Goal: Task Accomplishment & Management: Manage account settings

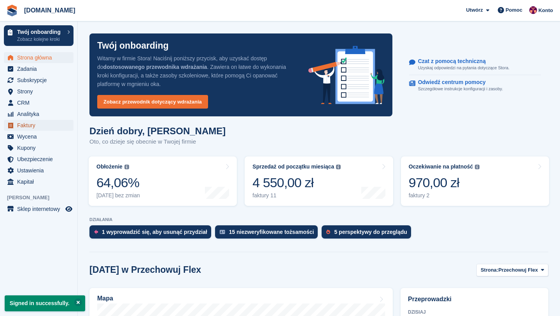
click at [29, 123] on span "Faktury" at bounding box center [40, 125] width 47 height 11
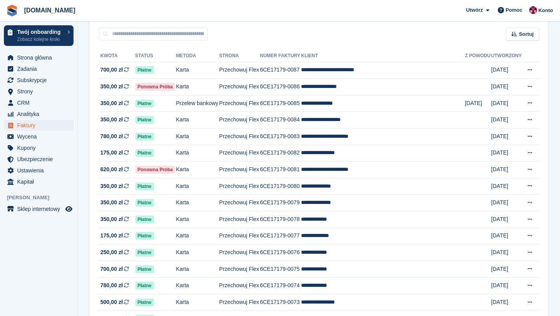
scroll to position [68, 0]
click at [50, 56] on span "Strona główna" at bounding box center [40, 57] width 47 height 11
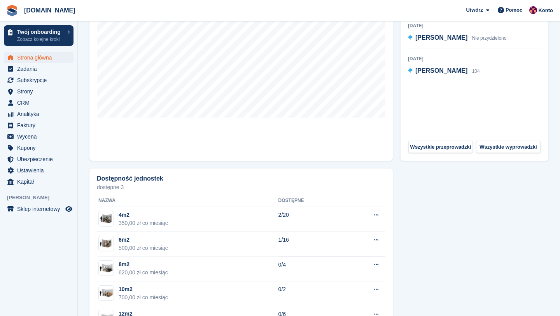
scroll to position [361, 0]
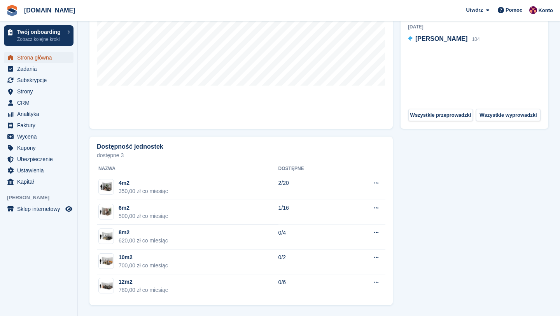
click at [49, 57] on span "Strona główna" at bounding box center [40, 57] width 47 height 11
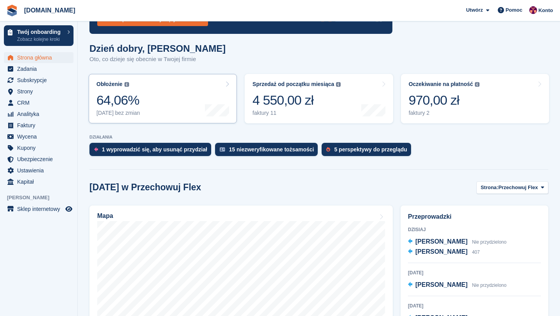
scroll to position [89, 0]
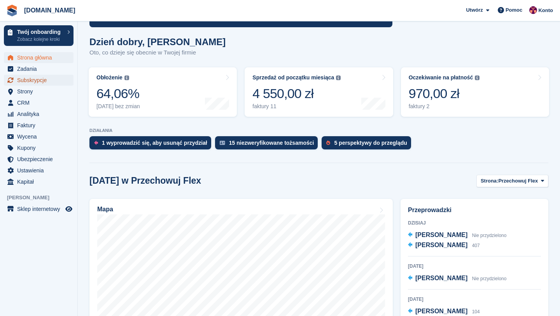
click at [24, 79] on span "Subskrypcje" at bounding box center [40, 80] width 47 height 11
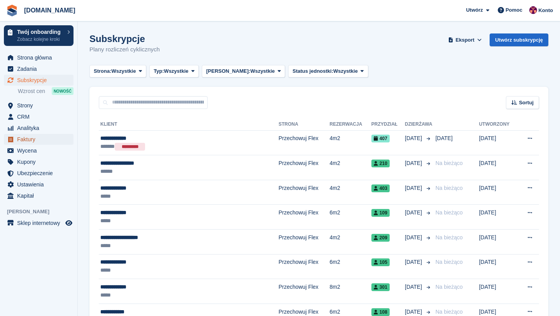
click at [36, 140] on span "Faktury" at bounding box center [40, 139] width 47 height 11
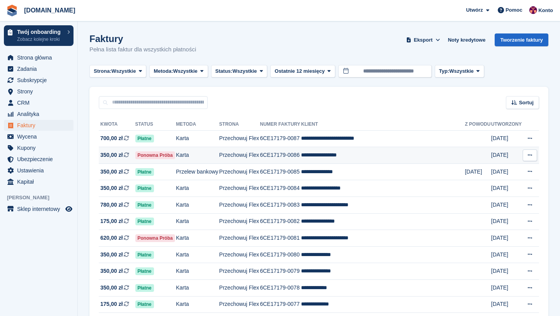
click at [111, 155] on span "350,00 zł" at bounding box center [111, 155] width 23 height 8
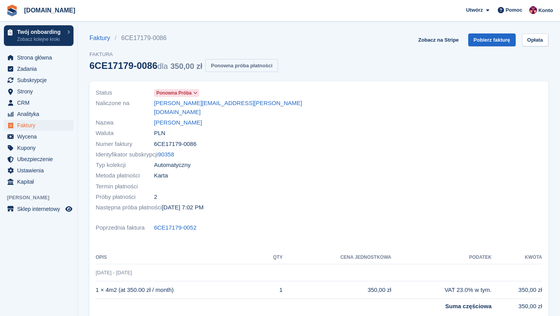
click at [259, 60] on button "Ponowna próba płatności" at bounding box center [241, 65] width 72 height 13
click at [342, 40] on div "Faktury 6CE17179-0086 Faktura 6CE17179-0086 dla 350,00 zł Ponowna próba płatnoś…" at bounding box center [318, 57] width 459 height 48
click at [190, 118] on link "Sebastian Antypiuk" at bounding box center [178, 122] width 48 height 9
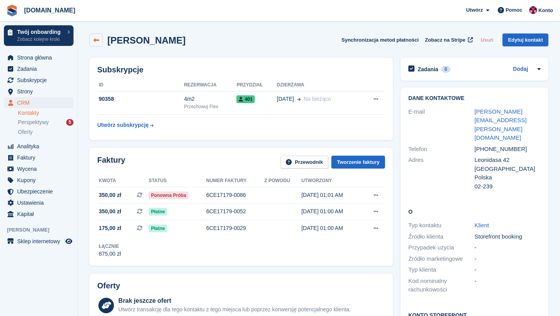
click at [99, 42] on link at bounding box center [95, 39] width 13 height 13
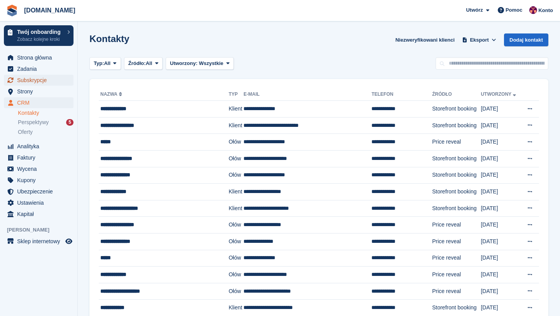
click at [28, 80] on span "Subskrypcje" at bounding box center [40, 80] width 47 height 11
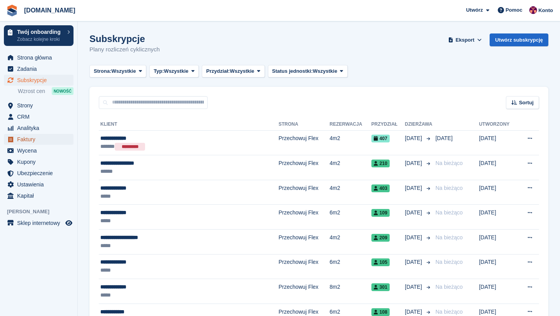
click at [28, 138] on span "Faktury" at bounding box center [40, 139] width 47 height 11
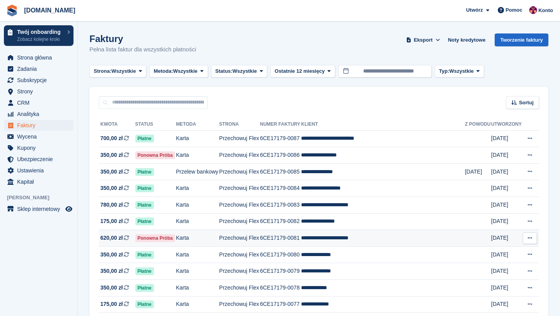
click at [323, 238] on td "**********" at bounding box center [383, 238] width 164 height 17
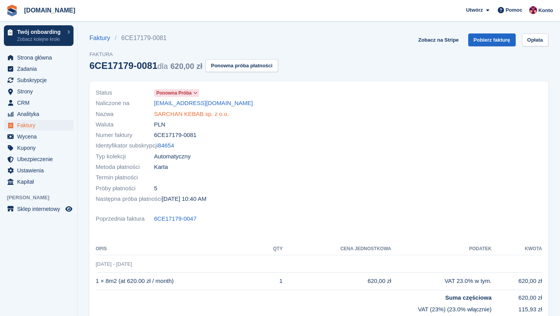
click at [189, 114] on link "SARCHAN KEBAB sp. z o.o." at bounding box center [191, 114] width 75 height 9
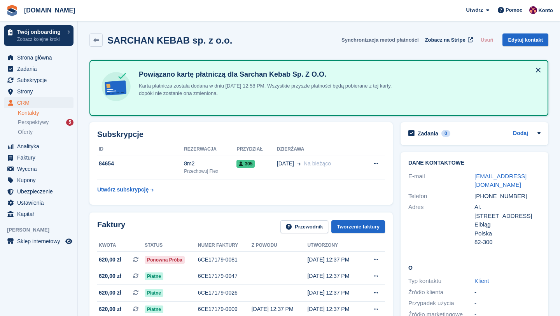
click at [359, 44] on button "Synchronizacja metod płatności" at bounding box center [379, 39] width 77 height 13
click at [362, 39] on button "Synchronizacja metod płatności" at bounding box center [379, 39] width 77 height 13
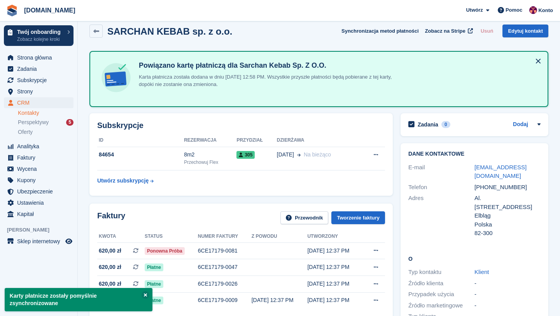
scroll to position [13, 0]
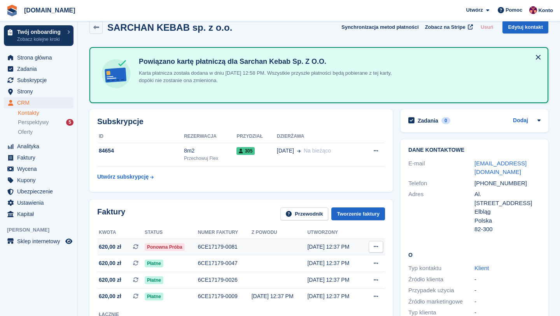
click at [112, 243] on span "620,00 zł" at bounding box center [110, 247] width 23 height 8
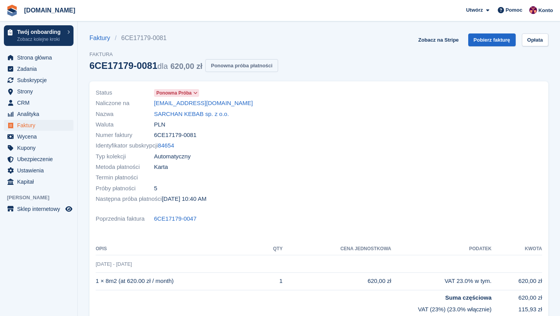
click at [256, 70] on button "Ponowna próba płatności" at bounding box center [241, 65] width 72 height 13
click at [319, 114] on div at bounding box center [433, 146] width 228 height 126
